Goal: Find contact information: Find contact information

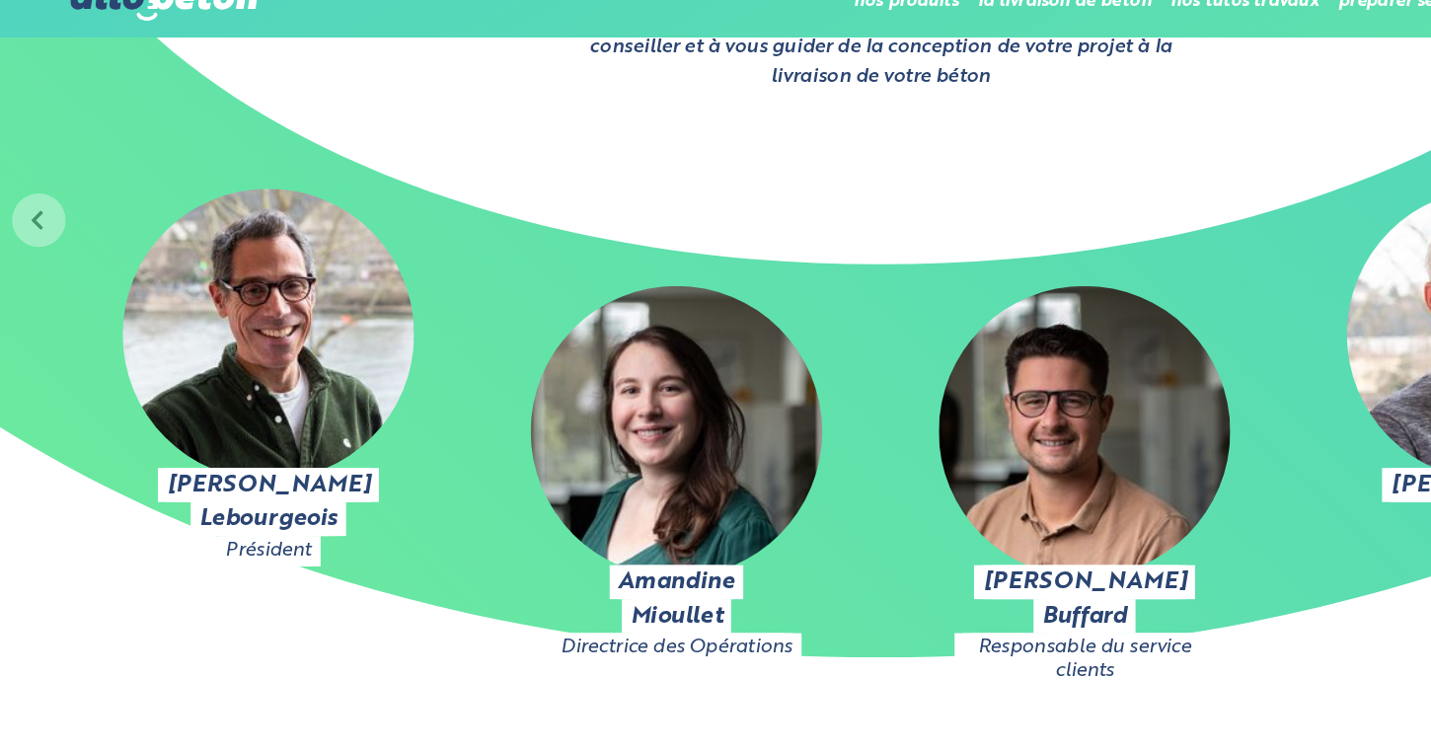
scroll to position [3284, 0]
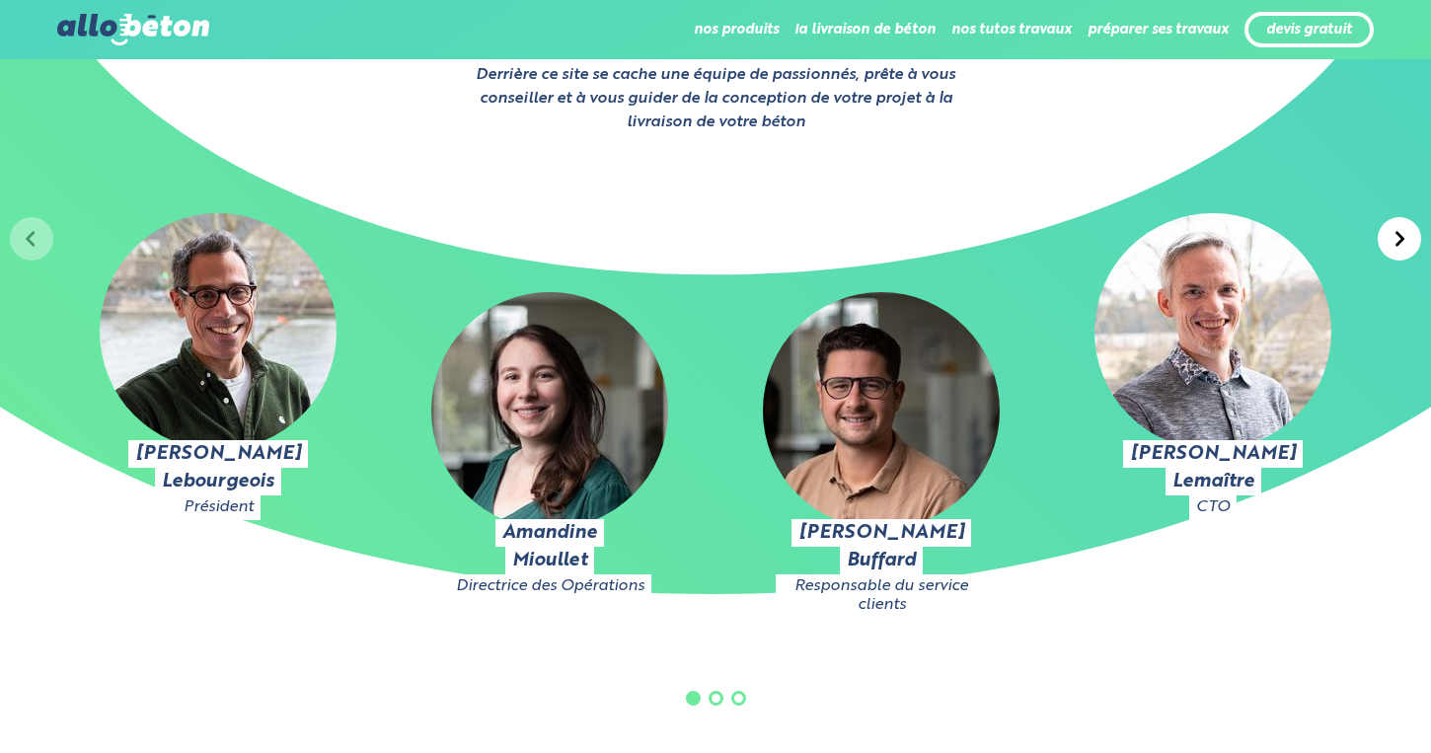
click at [1394, 241] on icon at bounding box center [1399, 239] width 11 height 18
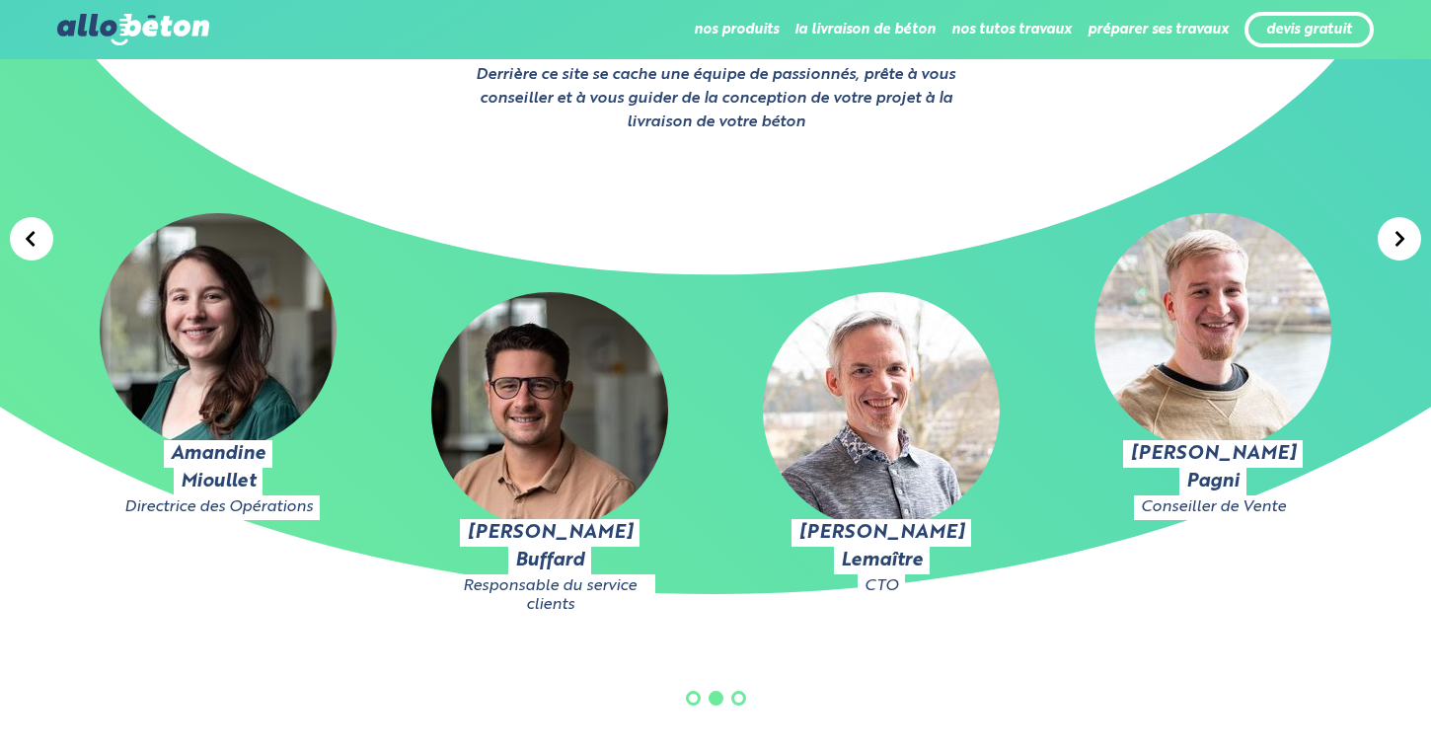
click at [1394, 241] on icon at bounding box center [1399, 239] width 11 height 18
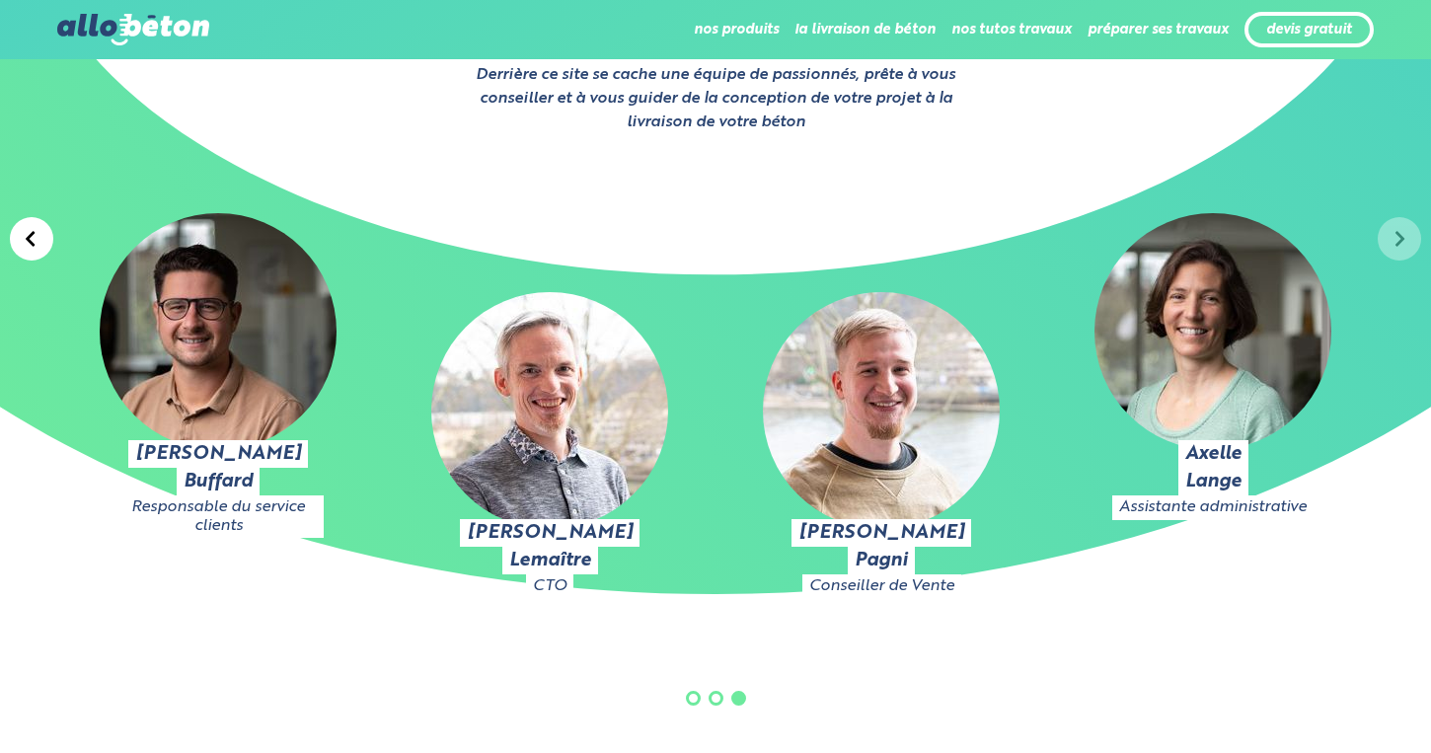
click at [1394, 241] on div "Julien Lebourgeois Président Amandine Mioullet Directrice des Opérations Pierre…" at bounding box center [715, 462] width 1431 height 656
